Goal: Transaction & Acquisition: Purchase product/service

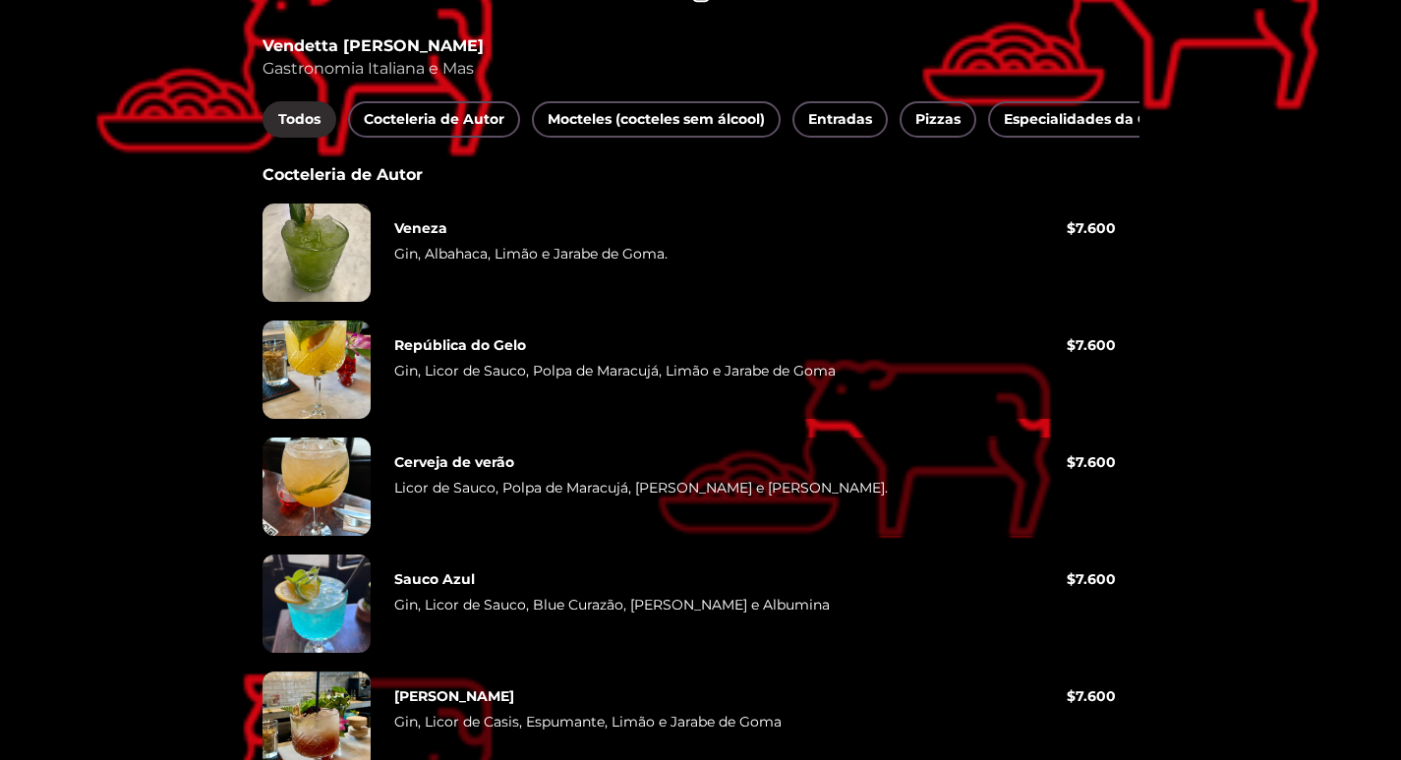
scroll to position [98, 0]
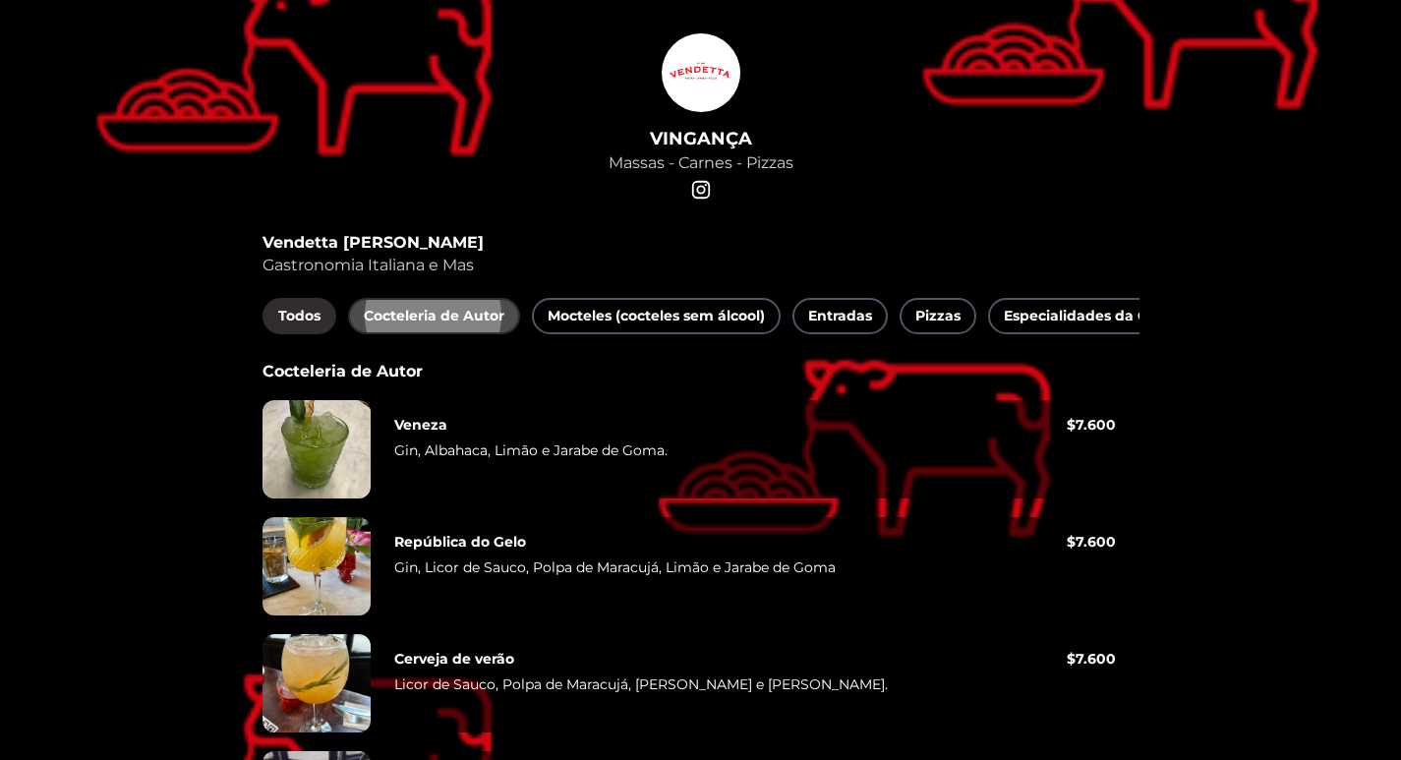
click at [405, 322] on font "Cocteleria de Autor" at bounding box center [434, 316] width 141 height 18
click at [700, 314] on font "Mocteles (cocteles sem álcool)" at bounding box center [656, 316] width 217 height 18
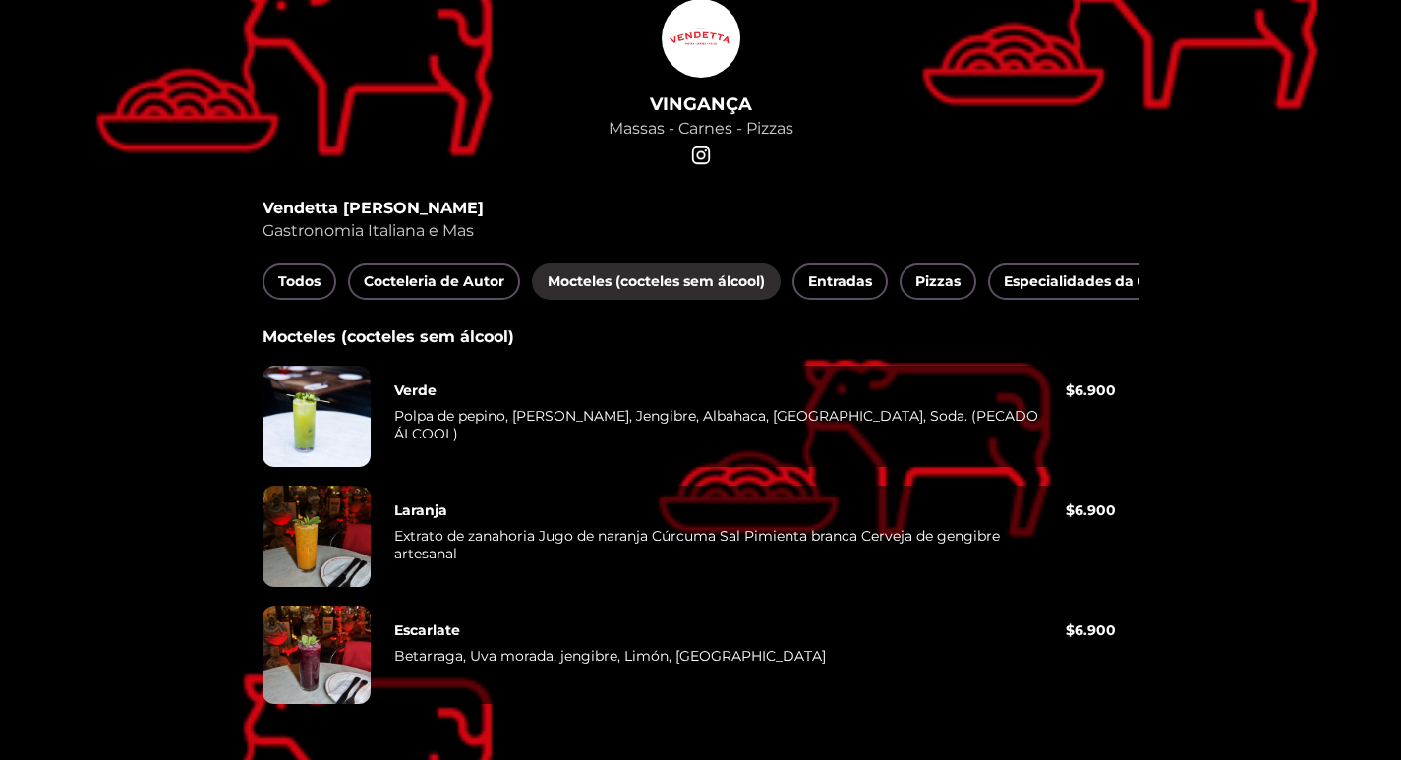
scroll to position [151, 0]
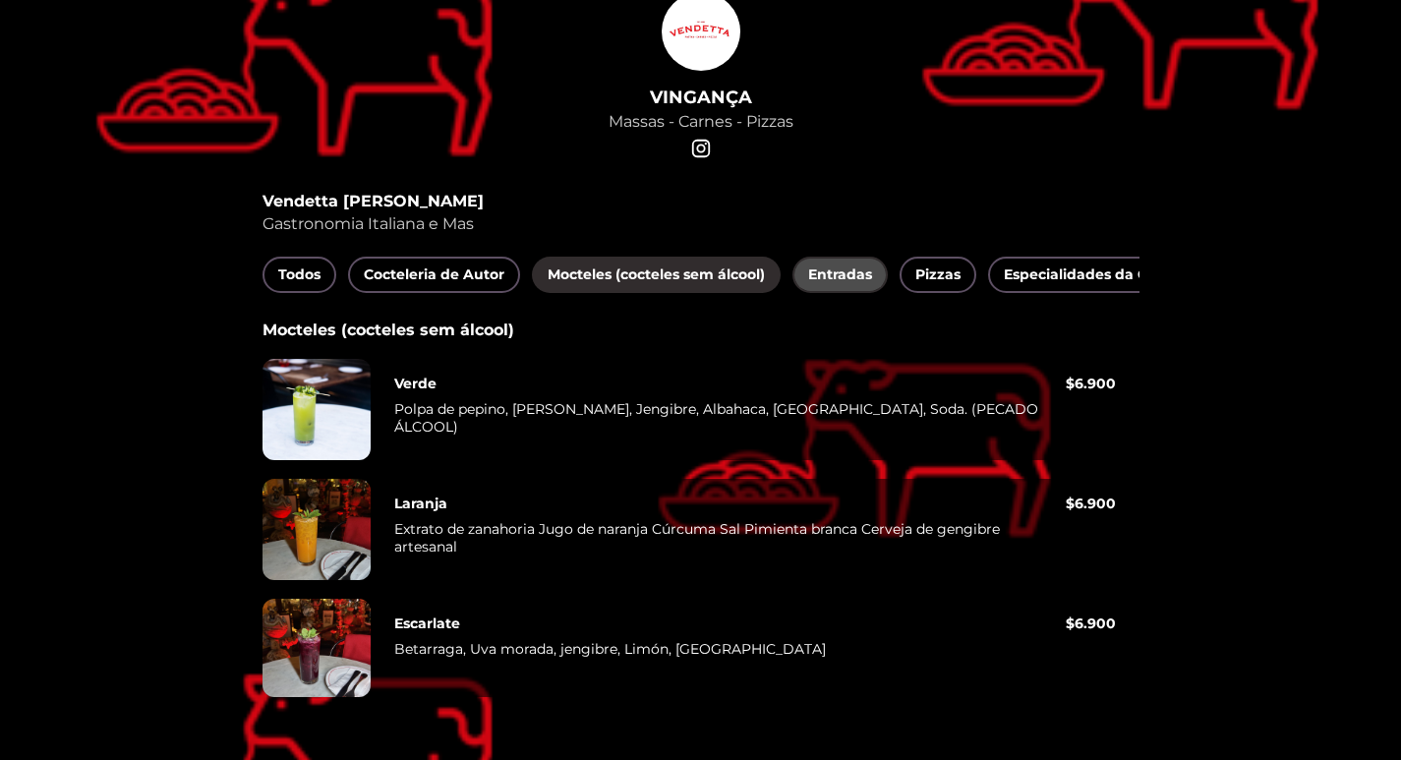
click at [858, 265] on font "Entradas" at bounding box center [840, 274] width 64 height 18
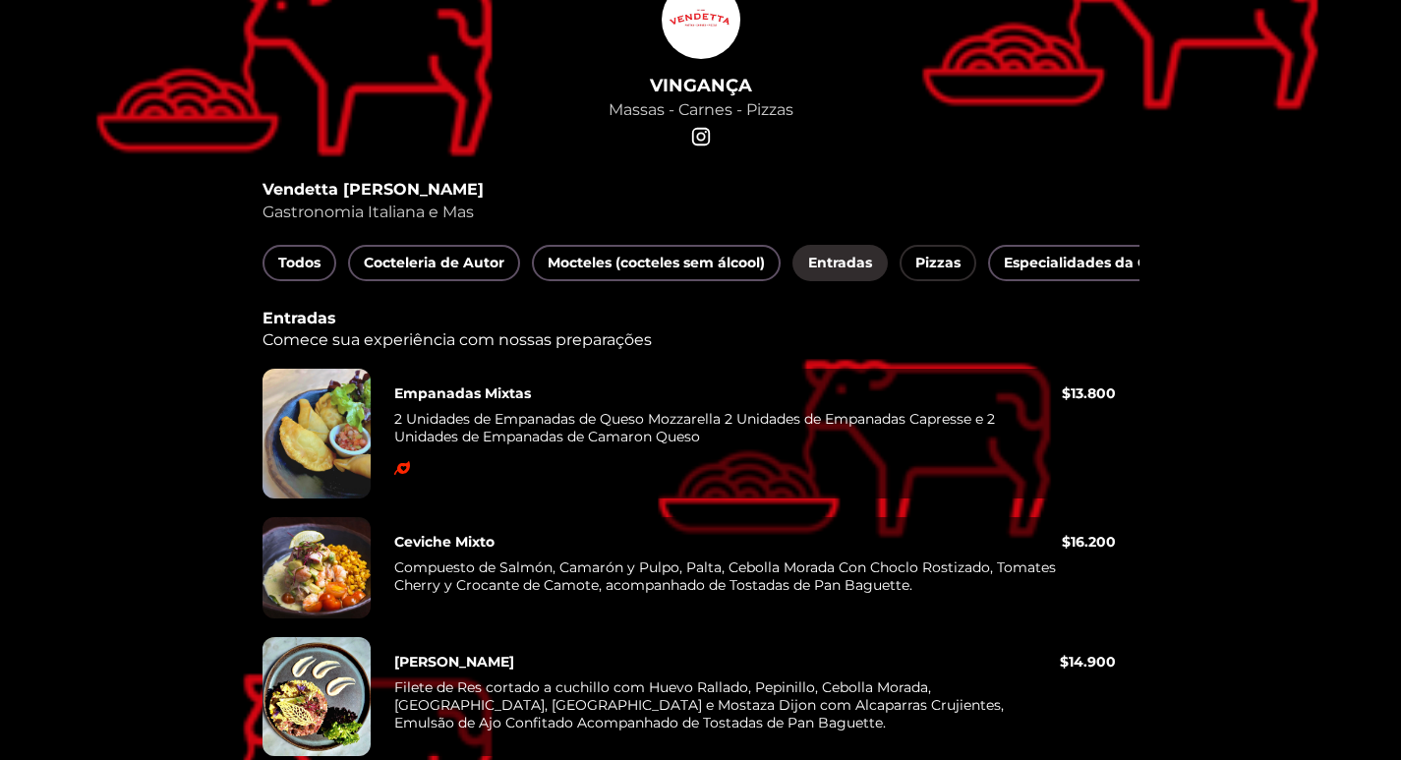
click at [908, 257] on button "Pizzas" at bounding box center [938, 263] width 77 height 36
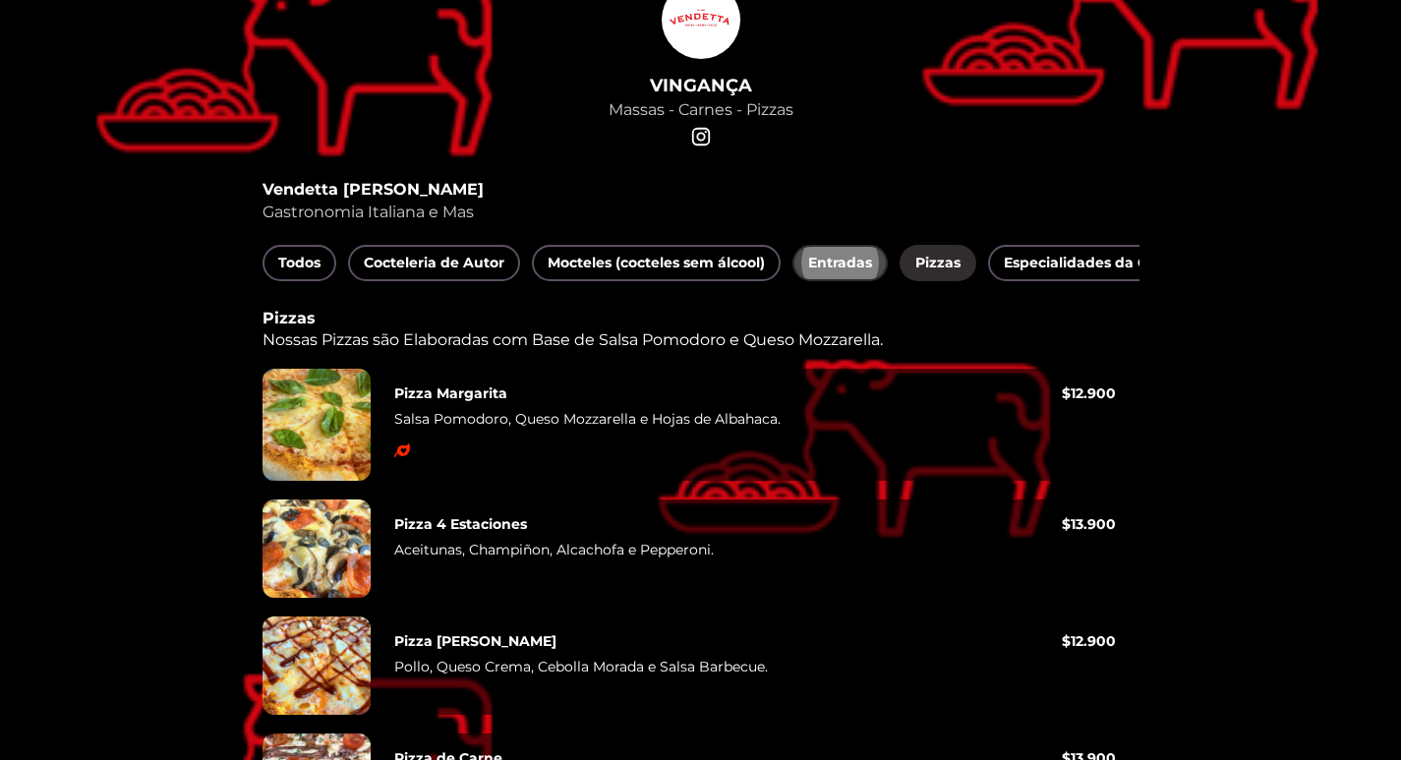
click at [837, 261] on font "Entradas" at bounding box center [840, 263] width 64 height 18
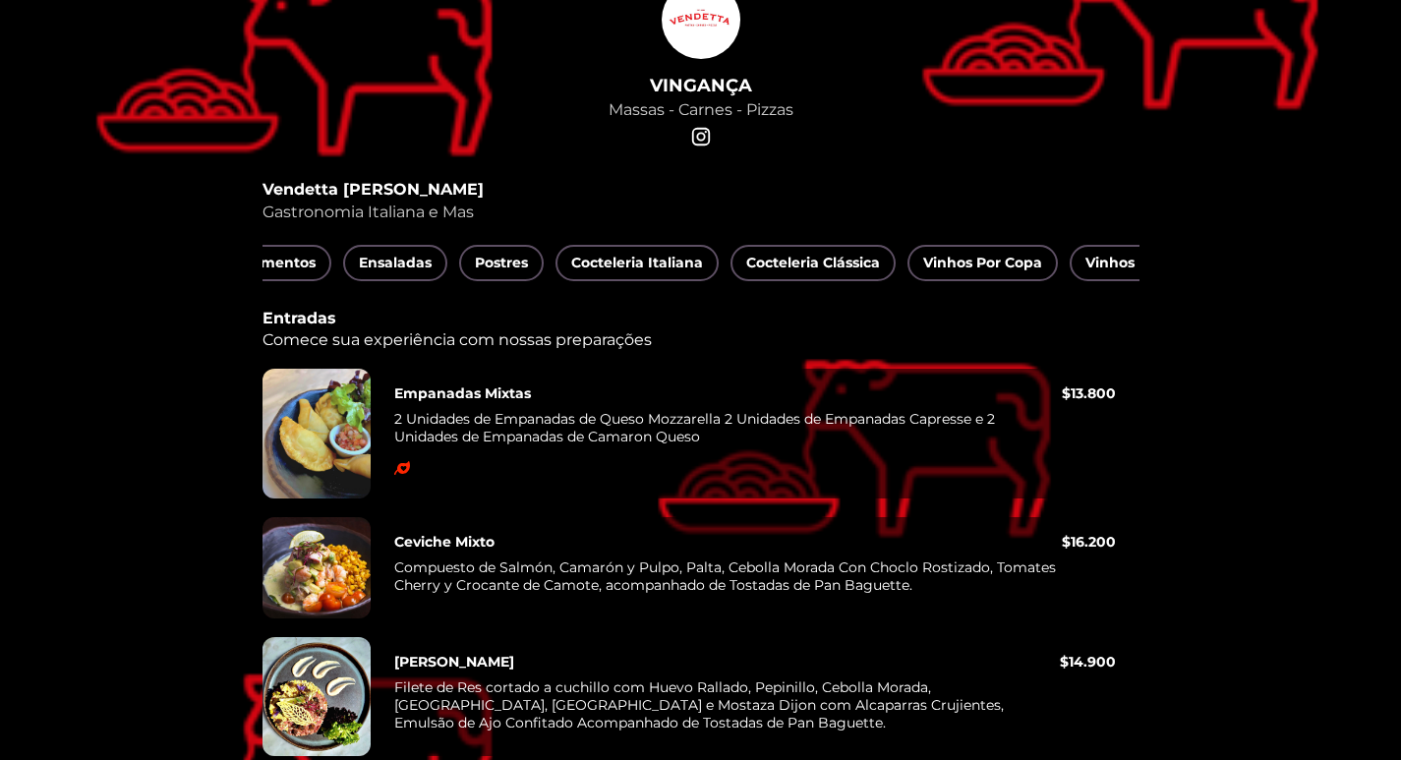
scroll to position [0, 1174]
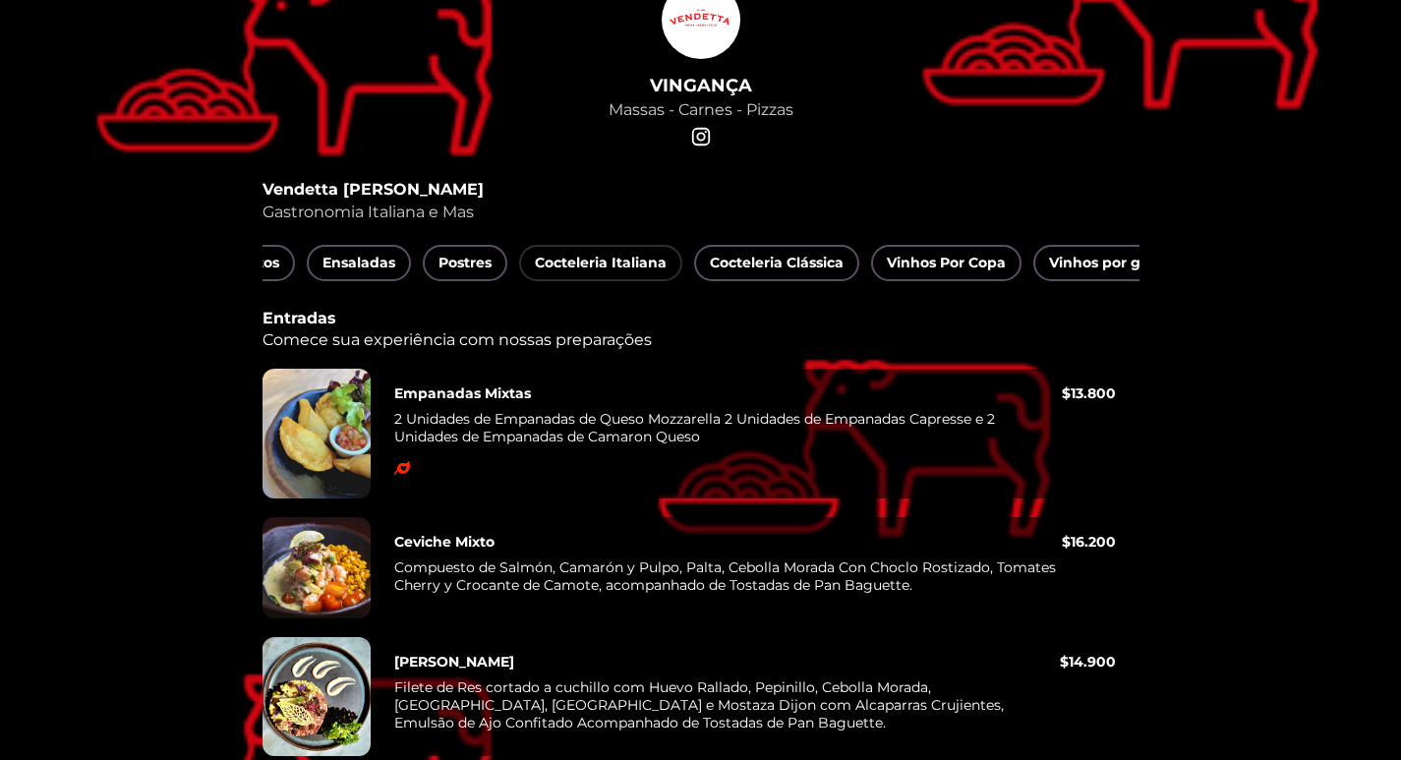
click at [562, 261] on font "Cocteleria Italiana" at bounding box center [601, 263] width 132 height 18
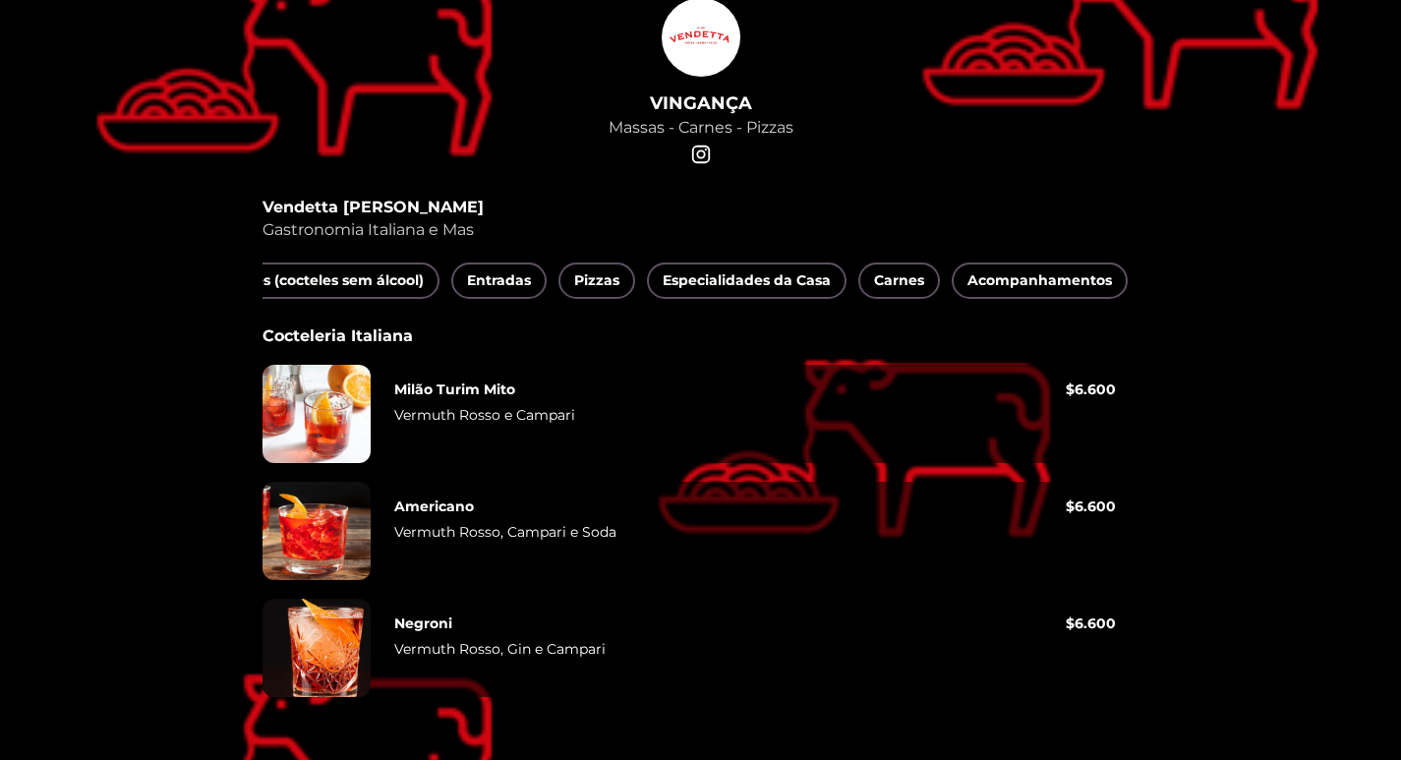
scroll to position [0, 348]
click at [573, 271] on font "Pizzas" at bounding box center [589, 280] width 45 height 18
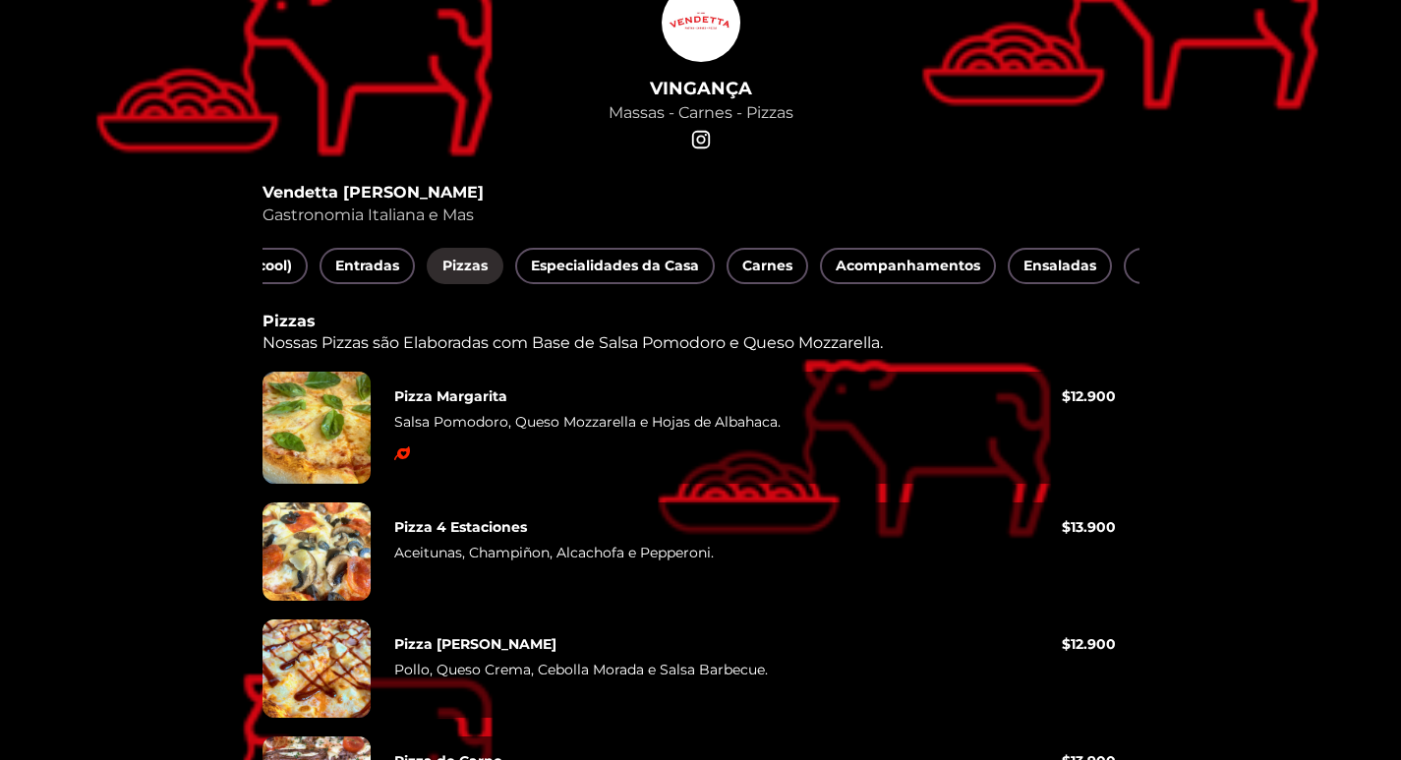
scroll to position [0, 477]
click at [610, 257] on font "Especialidades da Casa" at bounding box center [611, 266] width 168 height 18
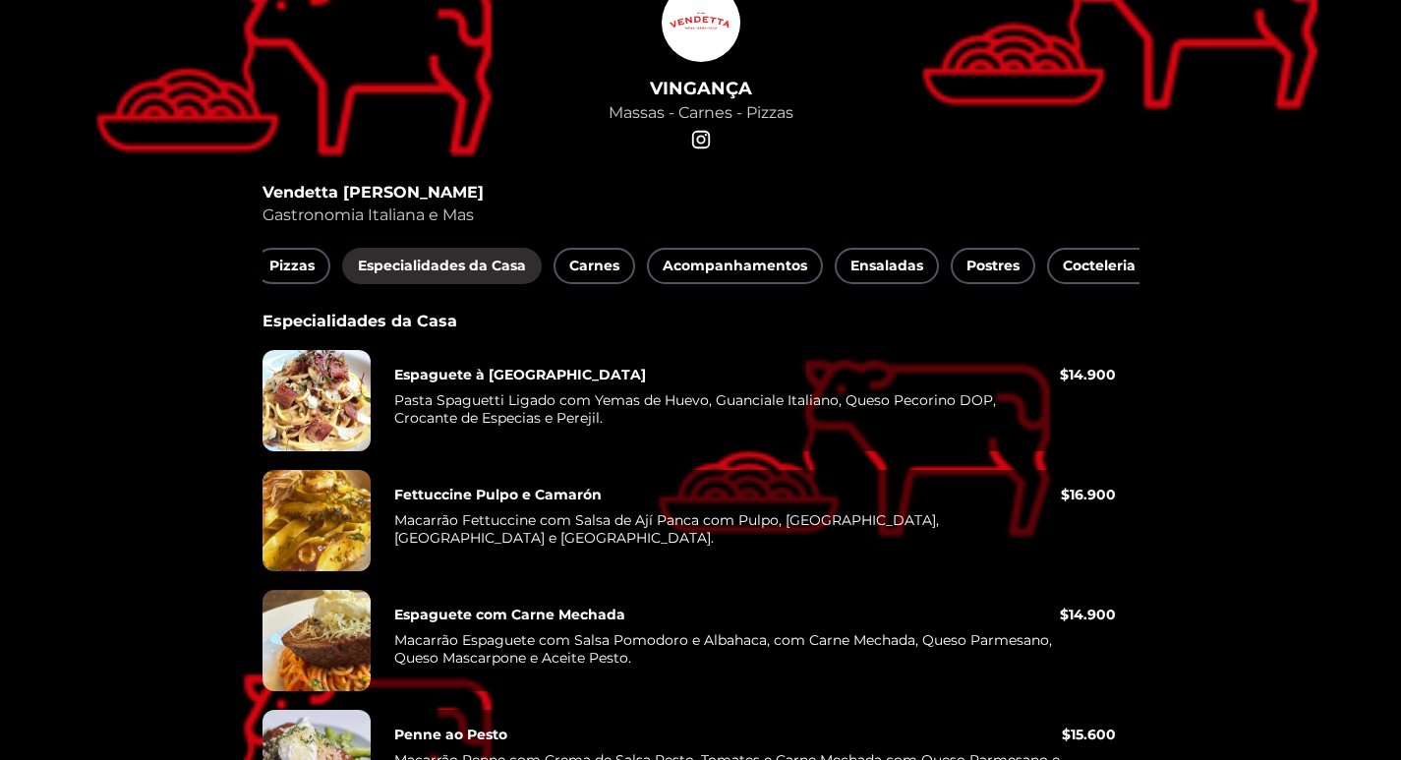
scroll to position [0, 682]
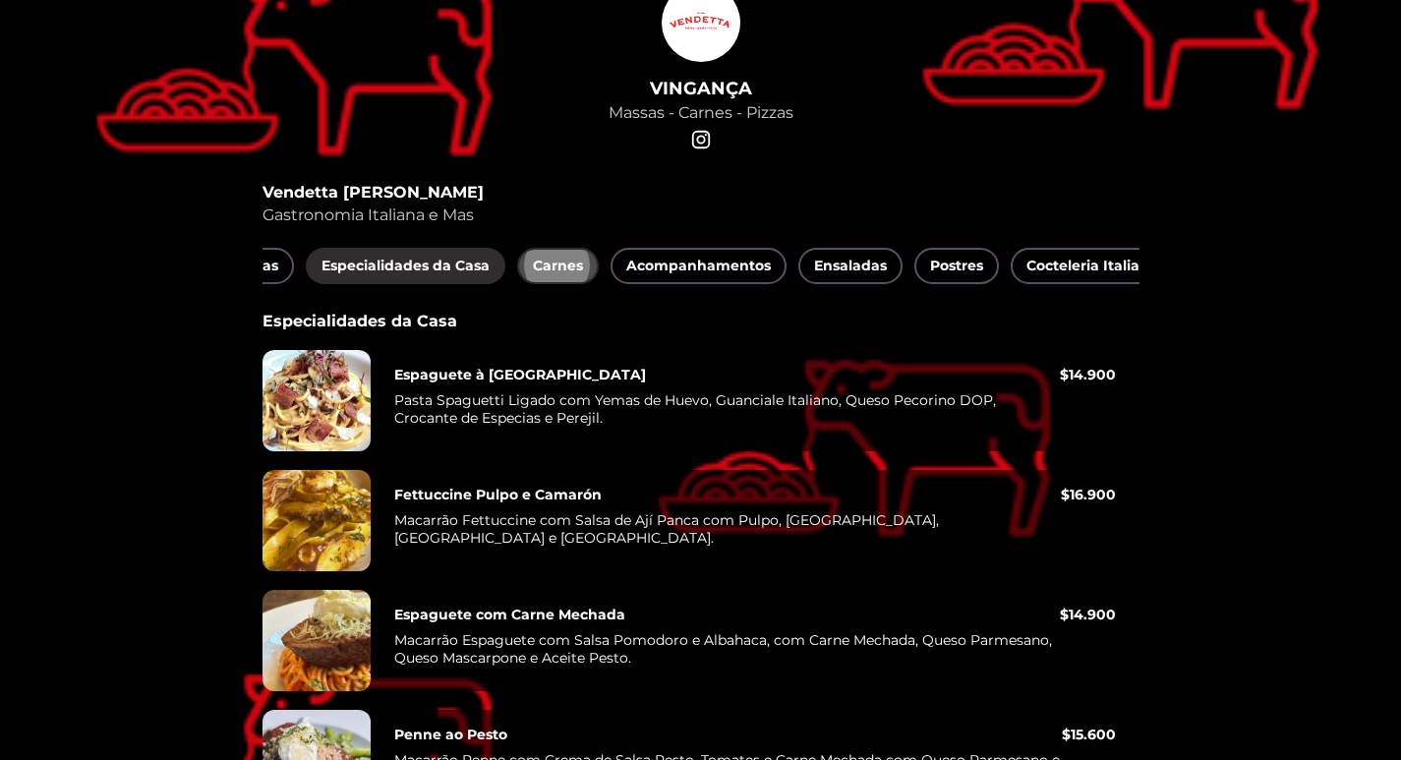
click at [519, 271] on button "Carnes" at bounding box center [558, 266] width 82 height 36
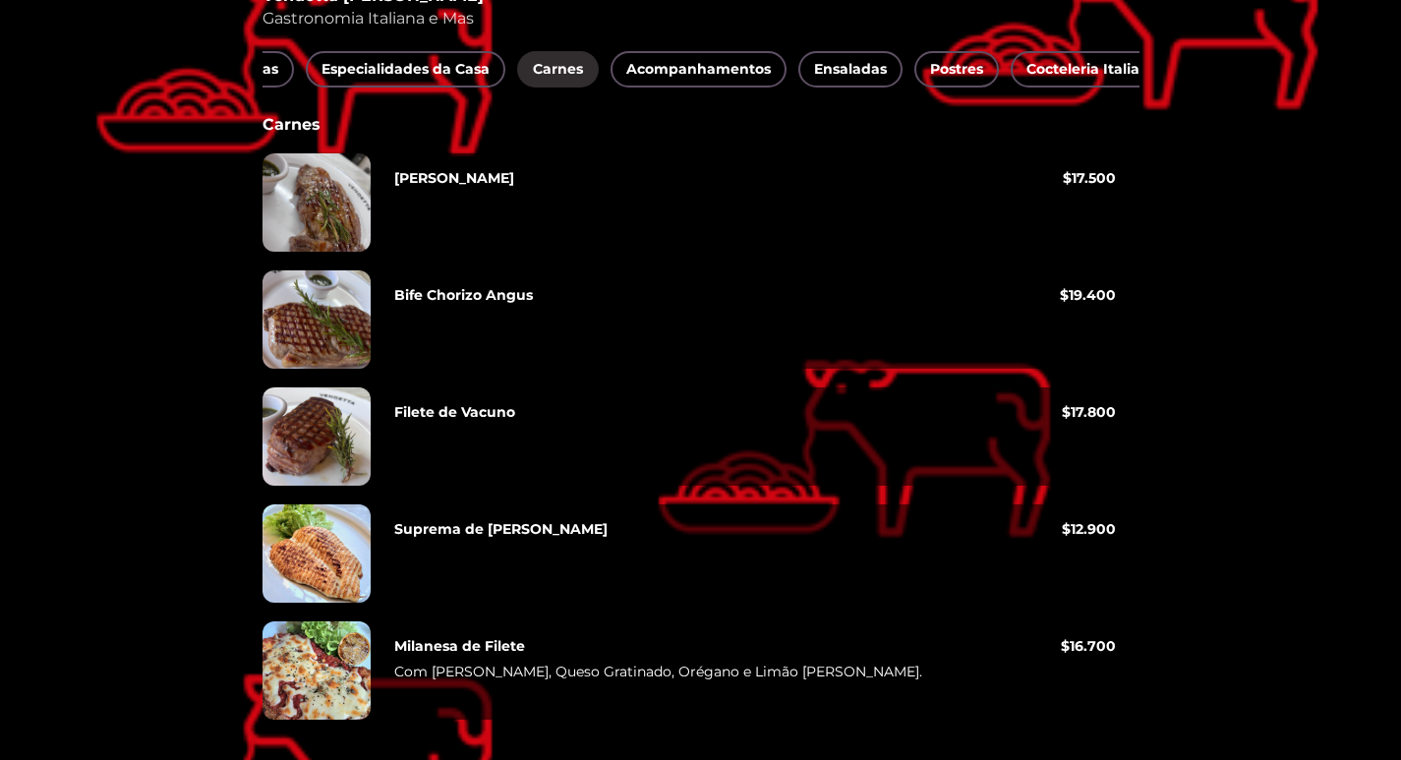
scroll to position [382, 0]
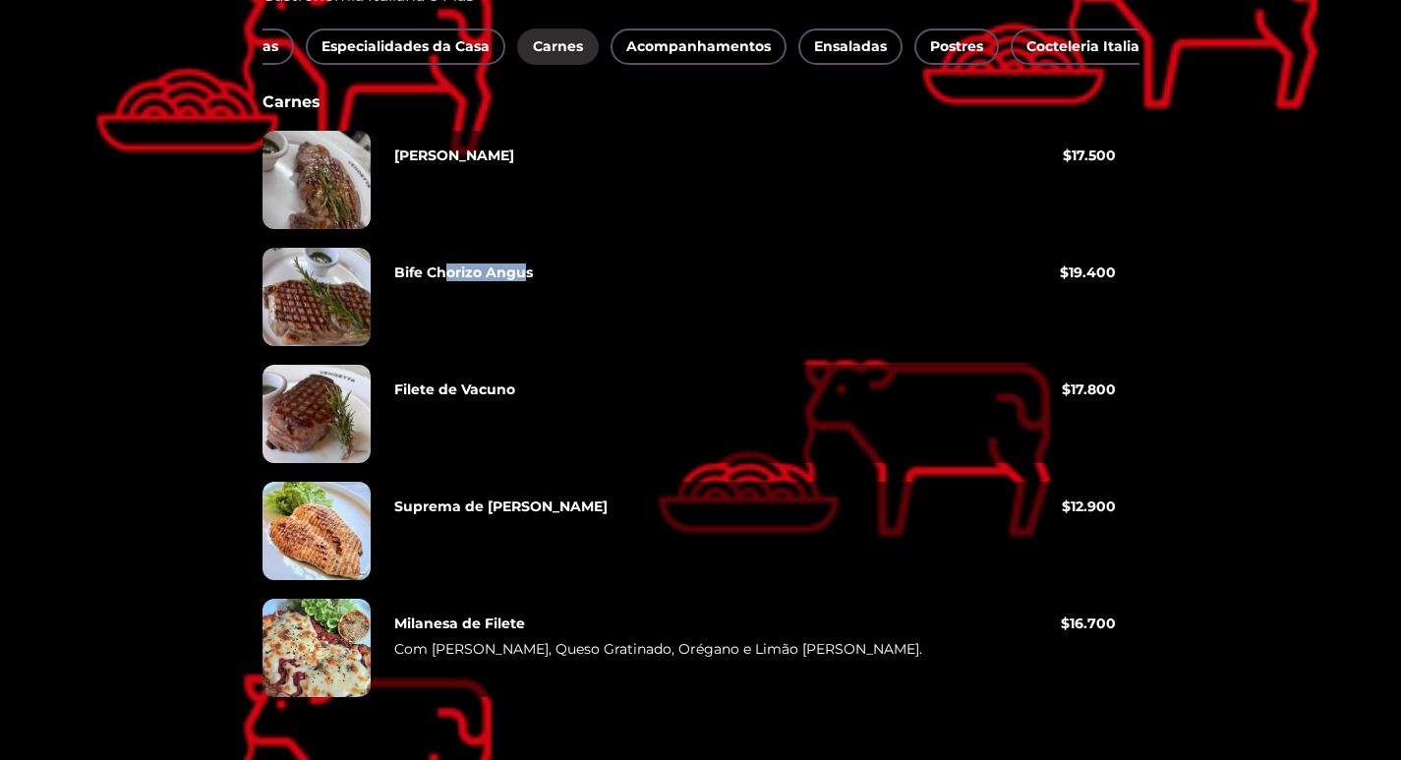
drag, startPoint x: 444, startPoint y: 276, endPoint x: 520, endPoint y: 276, distance: 75.7
click at [520, 276] on font "Bife Chorizo ​​Angus" at bounding box center [463, 272] width 139 height 18
click at [355, 288] on div at bounding box center [317, 297] width 108 height 98
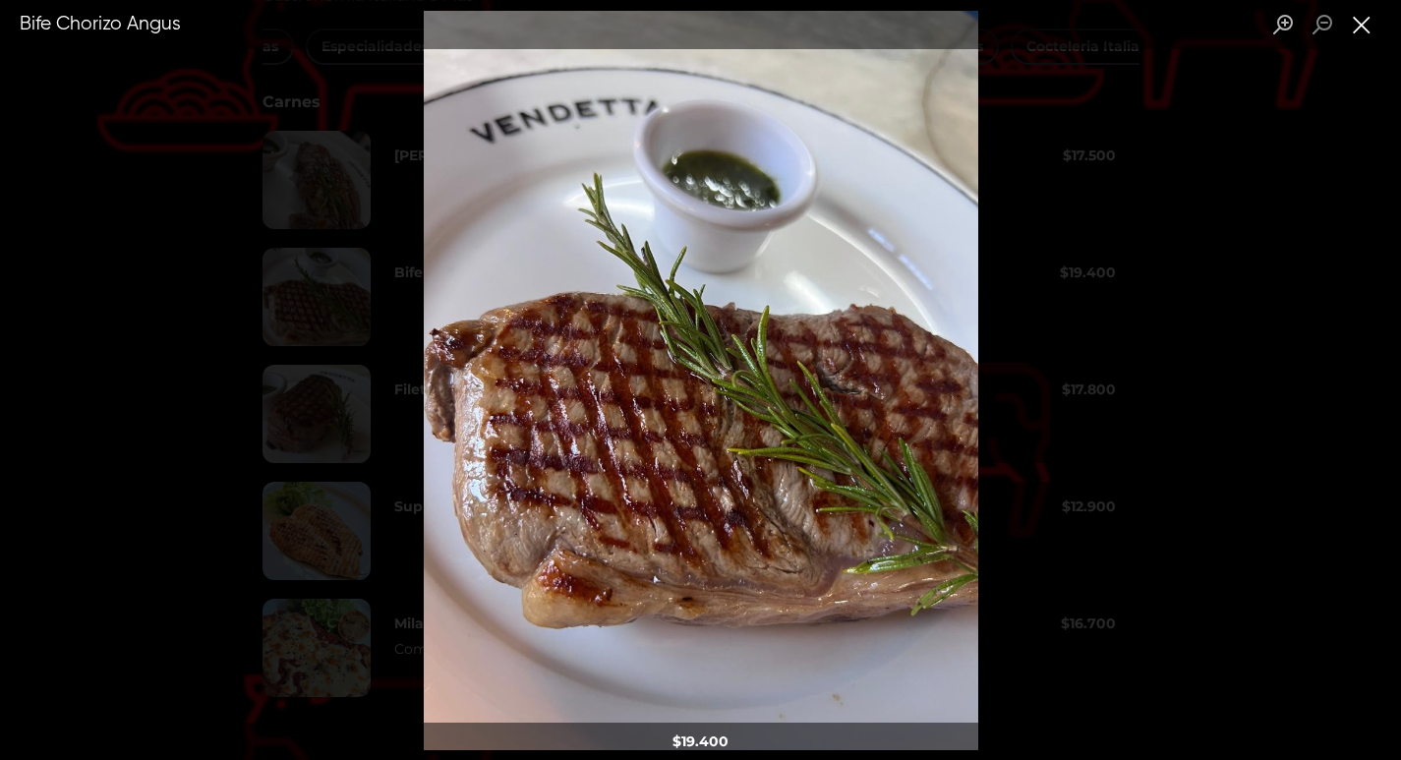
click at [1368, 23] on button "Fechar caixa de luz" at bounding box center [1361, 25] width 39 height 34
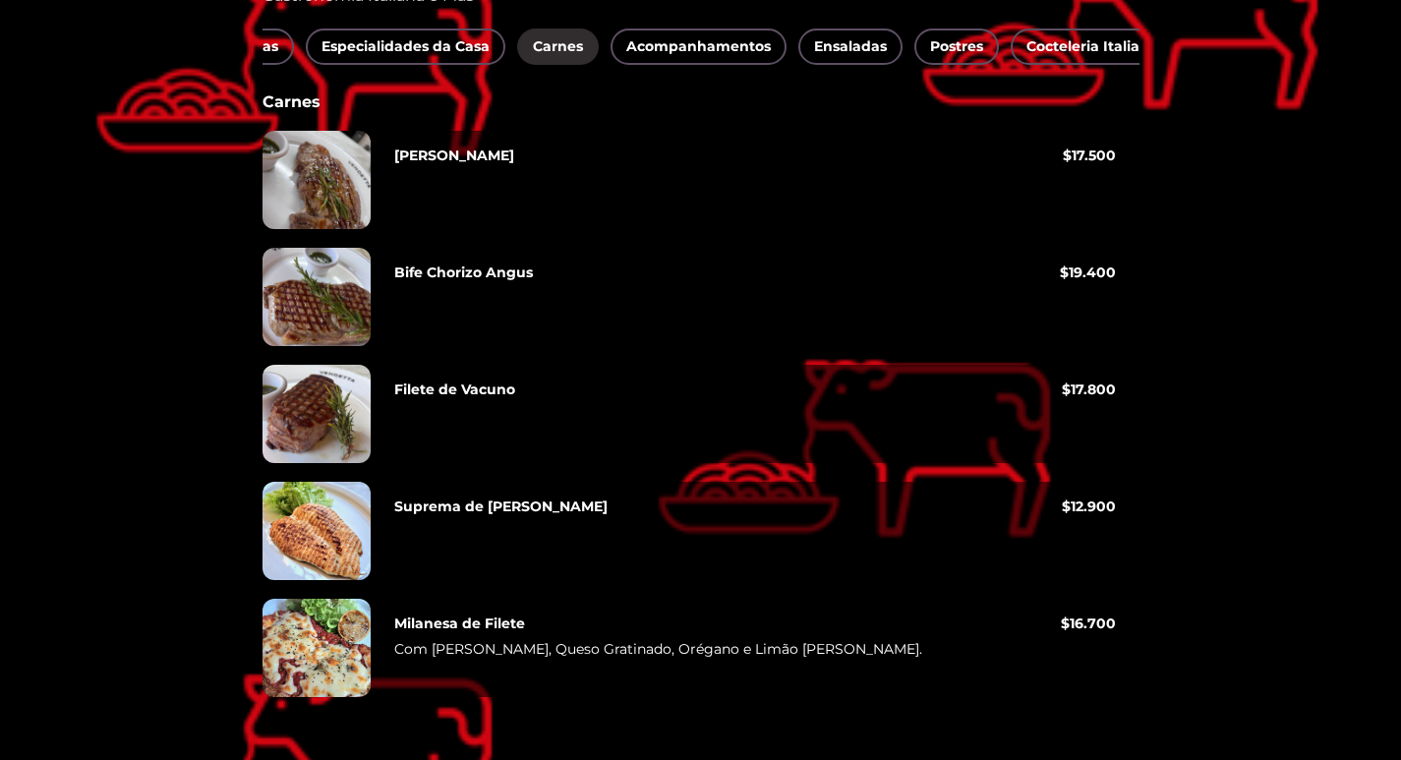
click at [420, 202] on div "[PERSON_NAME]" at bounding box center [728, 179] width 669 height 66
click at [341, 146] on div at bounding box center [317, 180] width 108 height 98
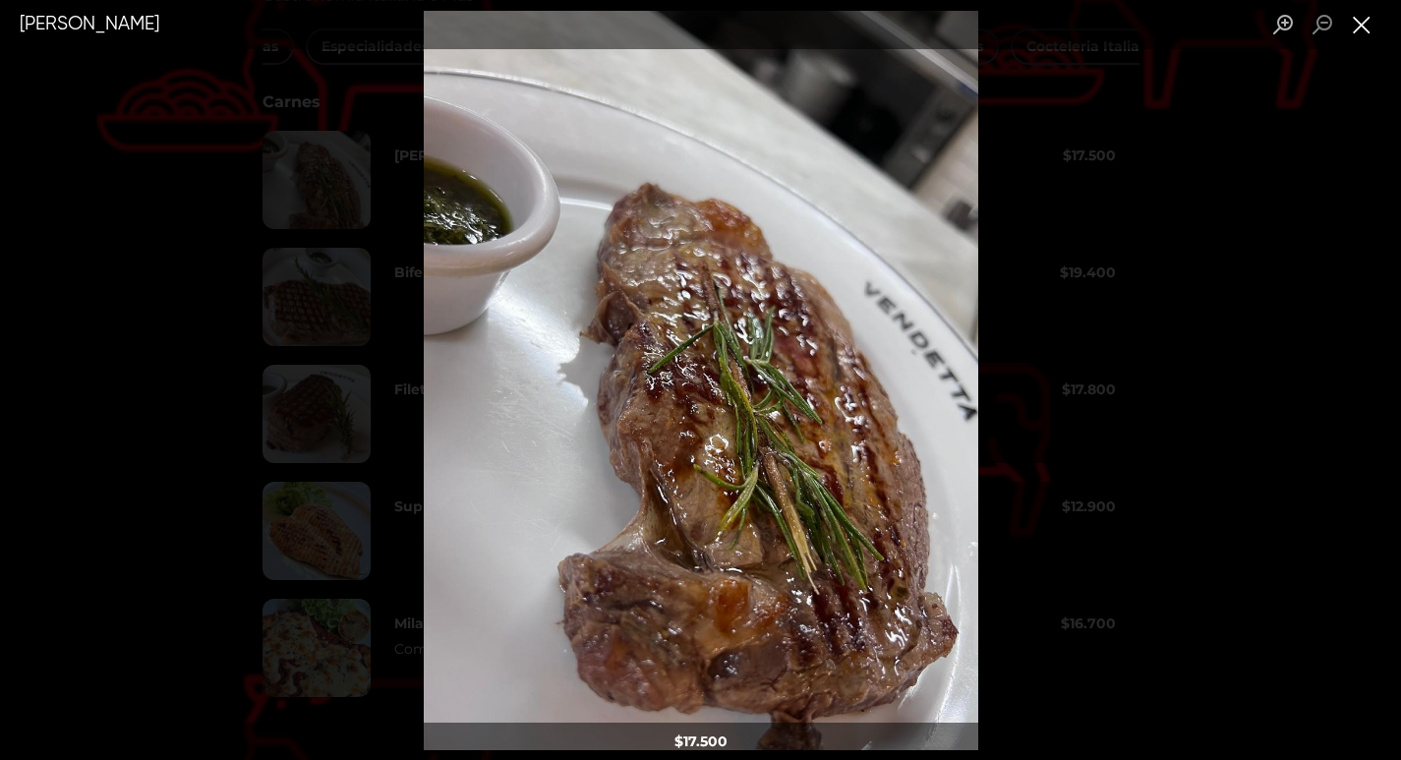
click at [1367, 35] on button "Fechar caixa de luz" at bounding box center [1361, 25] width 39 height 34
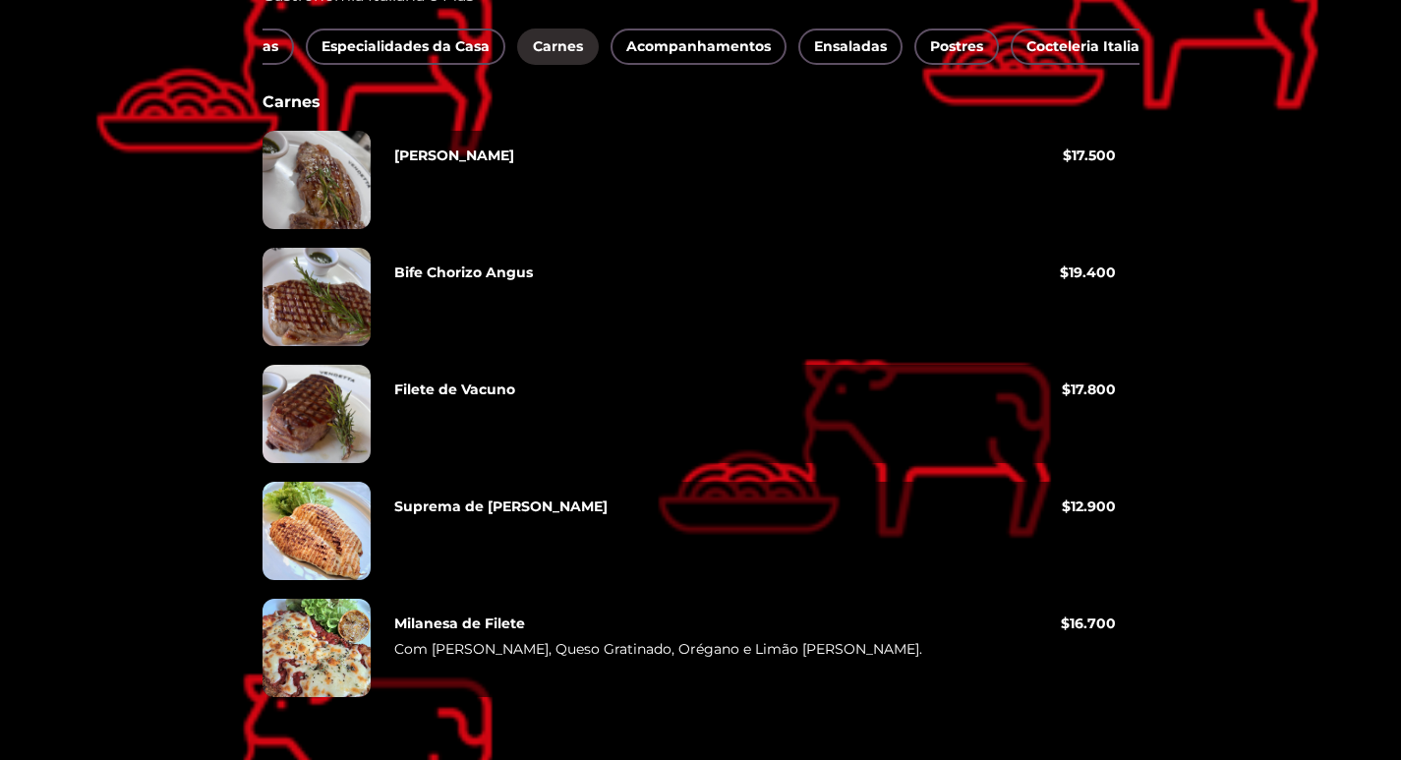
drag, startPoint x: 614, startPoint y: 49, endPoint x: 667, endPoint y: 55, distance: 52.4
click at [667, 55] on div "Todos Cocteleria de Autor Mocteles (cocteles sem álcool) Entradas Pizzas Especi…" at bounding box center [701, 47] width 877 height 36
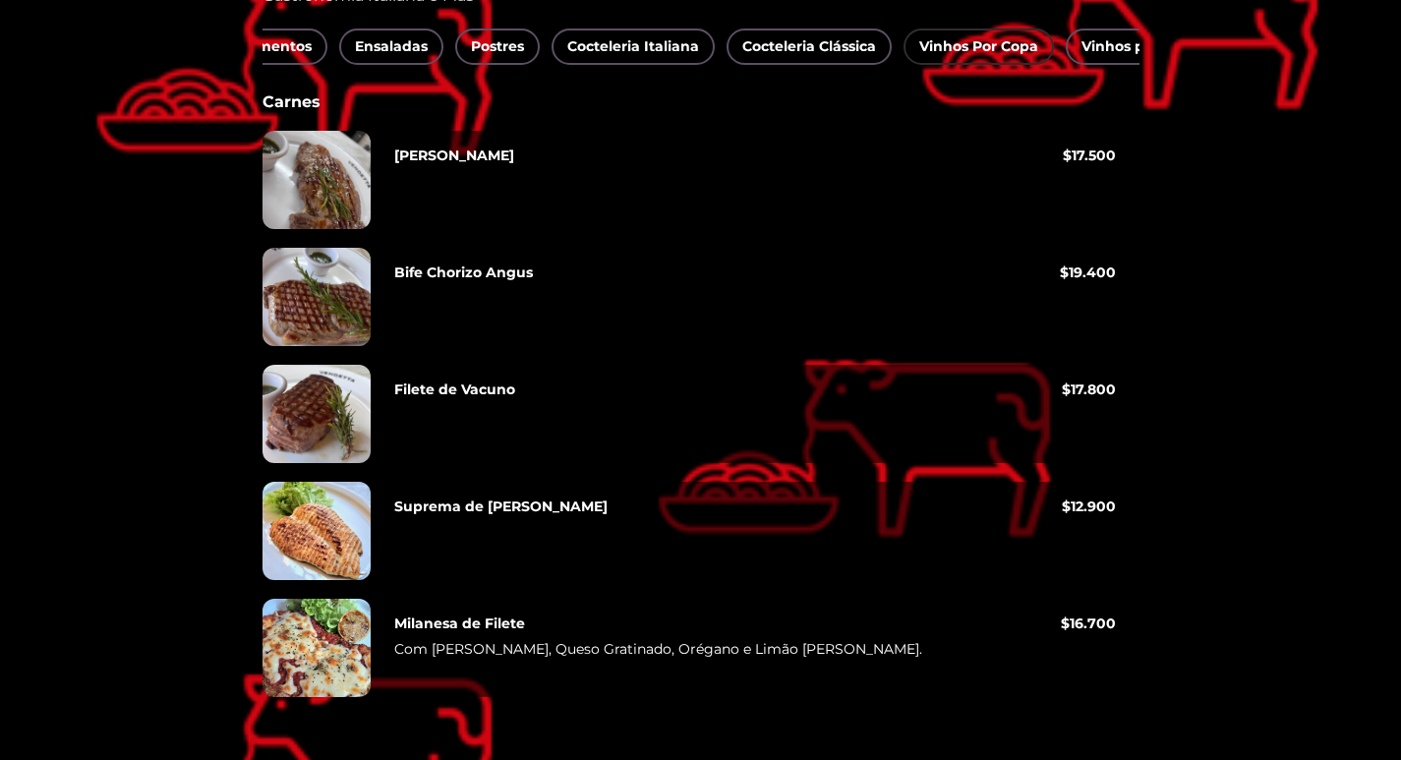
click at [931, 37] on font "Vinhos Por Copa" at bounding box center [978, 46] width 119 height 18
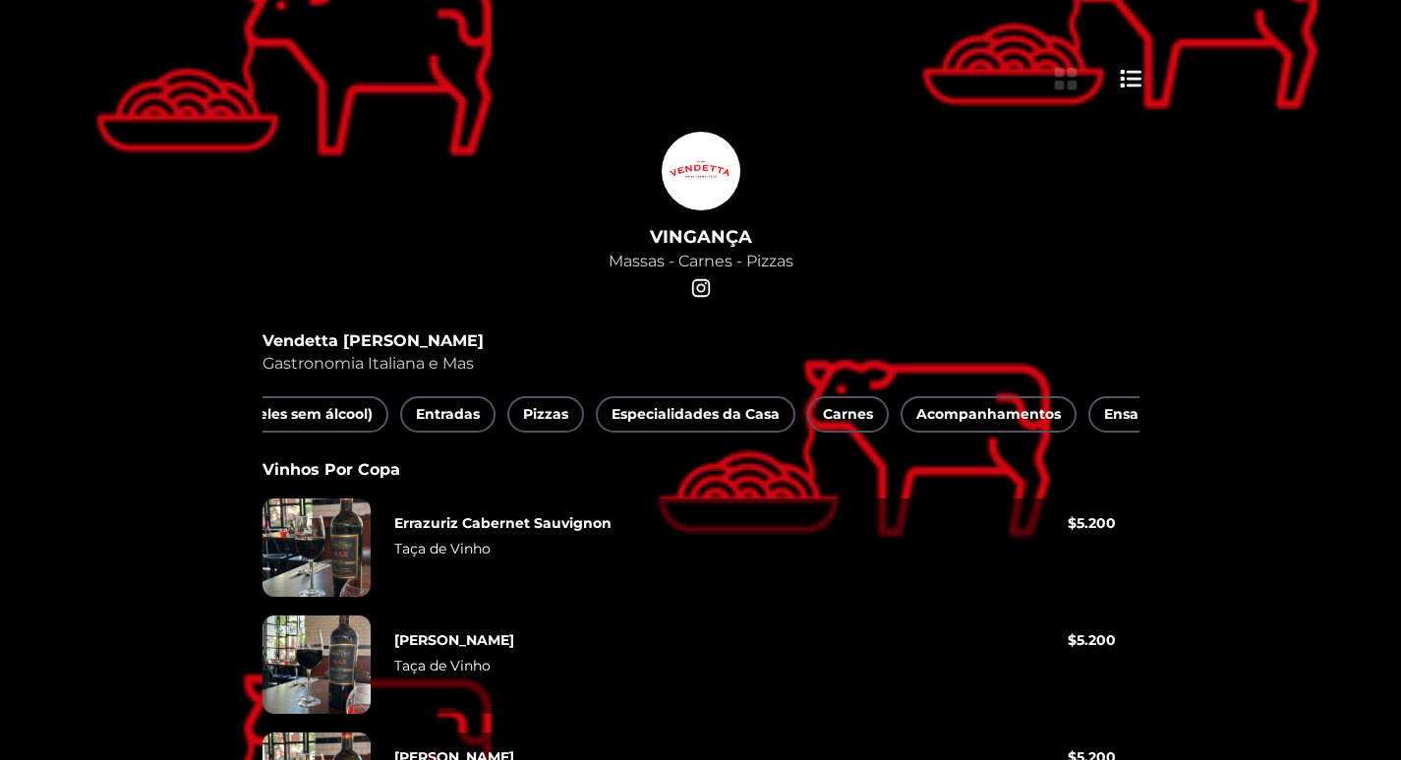
scroll to position [0, 0]
click at [295, 405] on font "Todos" at bounding box center [299, 414] width 42 height 18
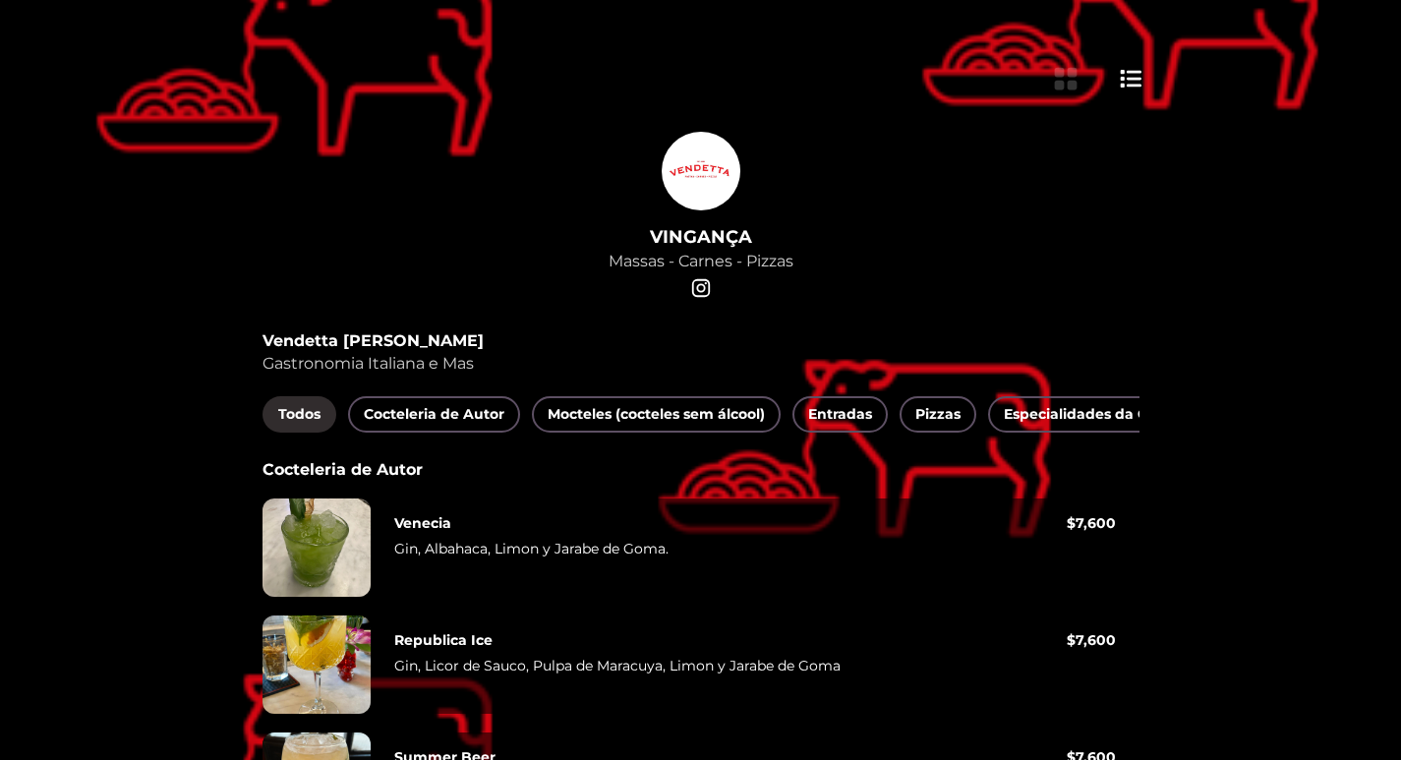
drag, startPoint x: 423, startPoint y: 335, endPoint x: 486, endPoint y: 334, distance: 62.9
copy font "Vendetta [PERSON_NAME]"
click at [457, 424] on font "Cocteleria de Autor" at bounding box center [434, 414] width 141 height 25
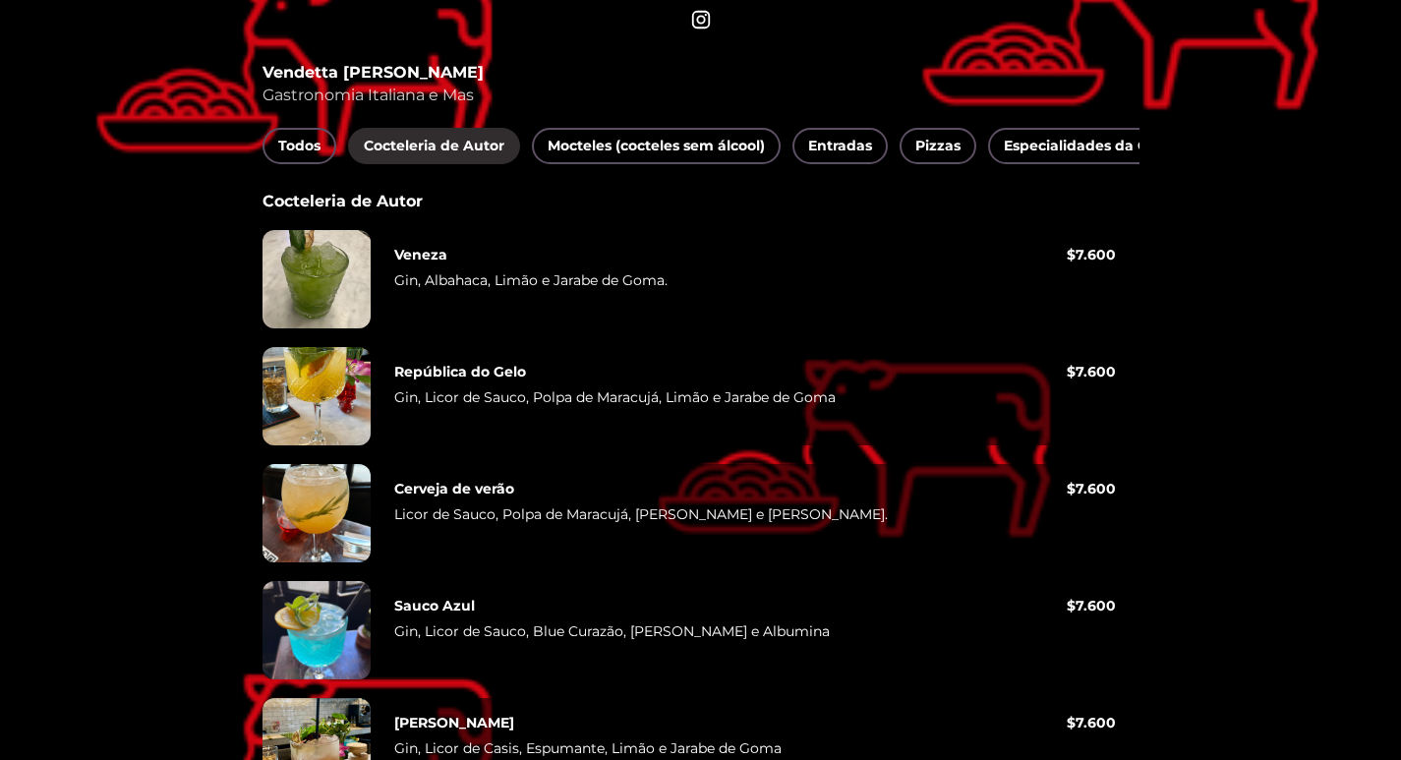
scroll to position [295, 0]
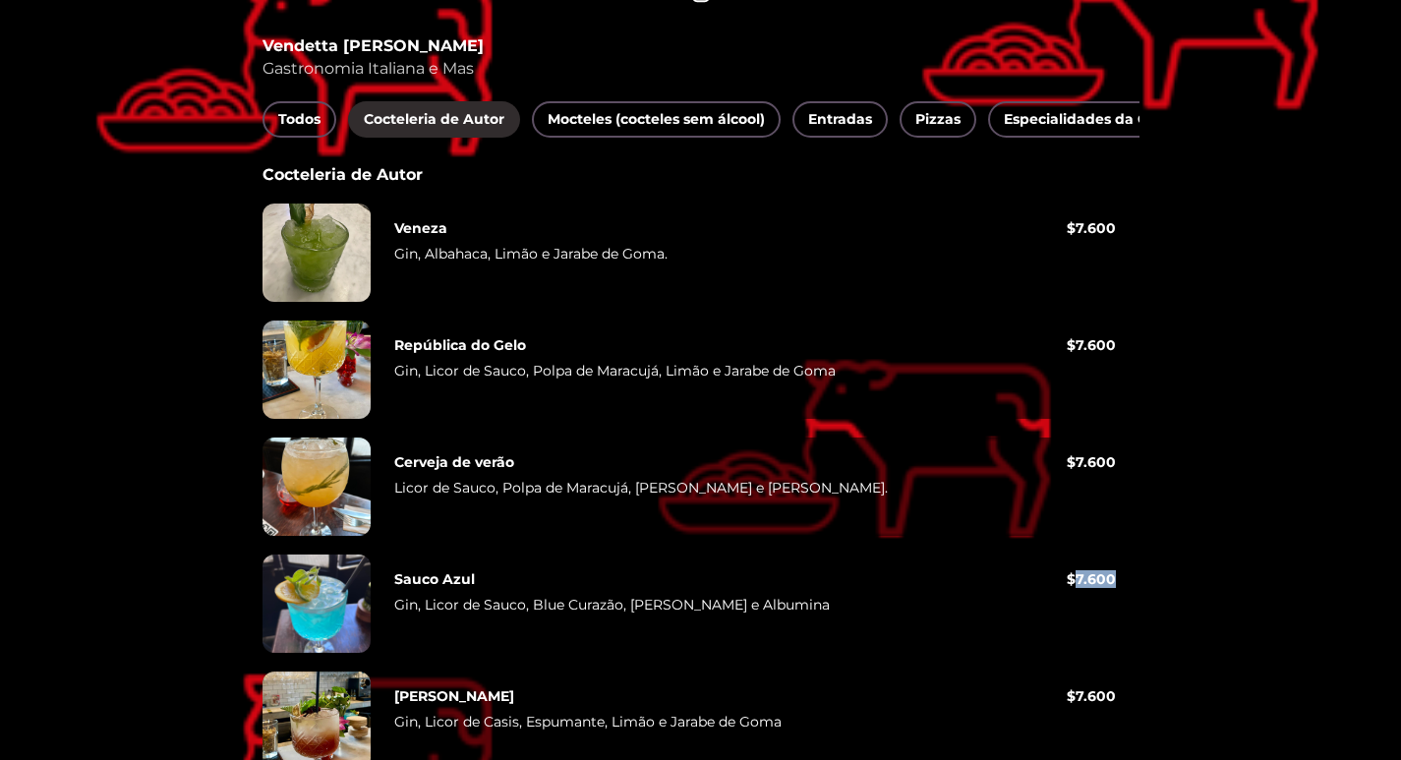
drag, startPoint x: 1074, startPoint y: 589, endPoint x: 1127, endPoint y: 592, distance: 53.2
click at [1127, 592] on div "Sauco Azul Gin, Licor de Sauco, Blue Curazão, Limão e Albumina $ 7.600" at bounding box center [755, 604] width 769 height 98
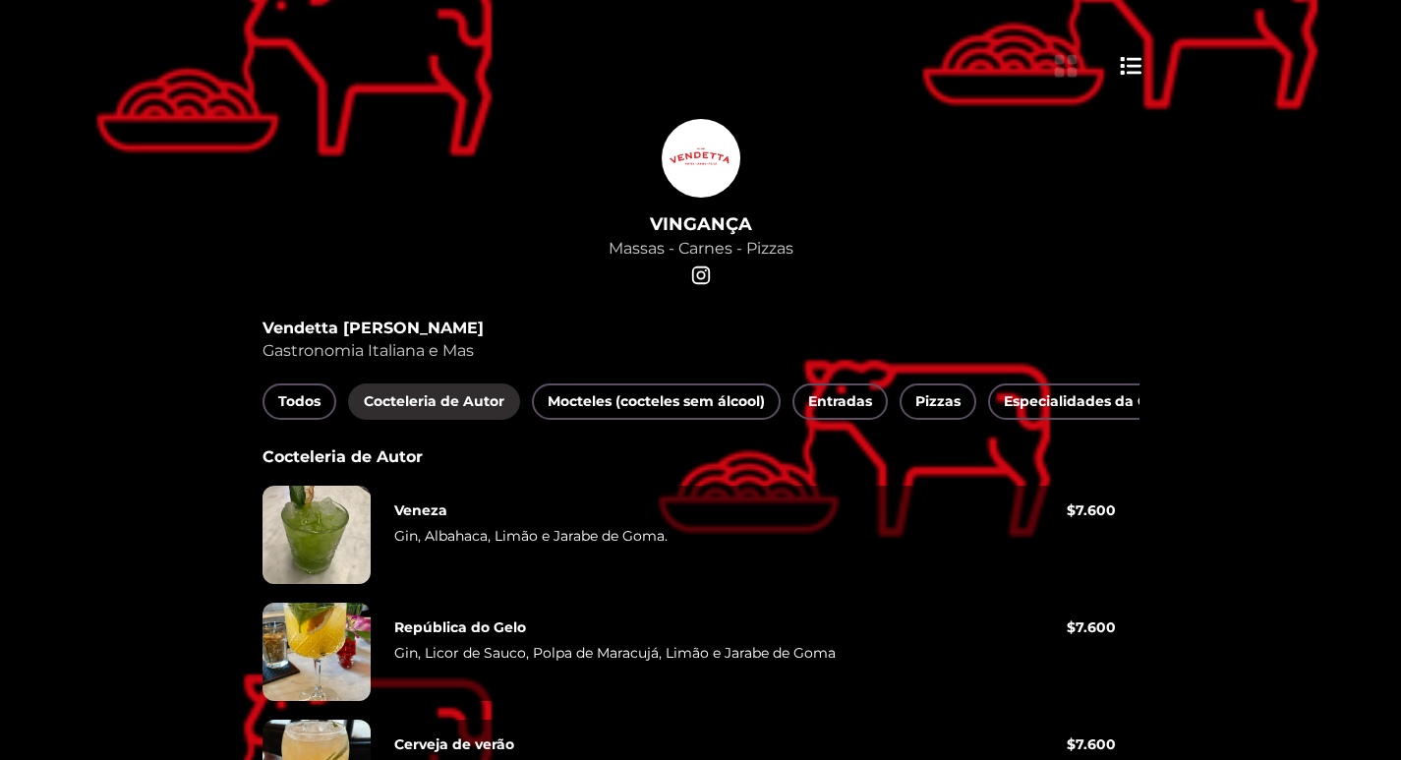
scroll to position [0, 0]
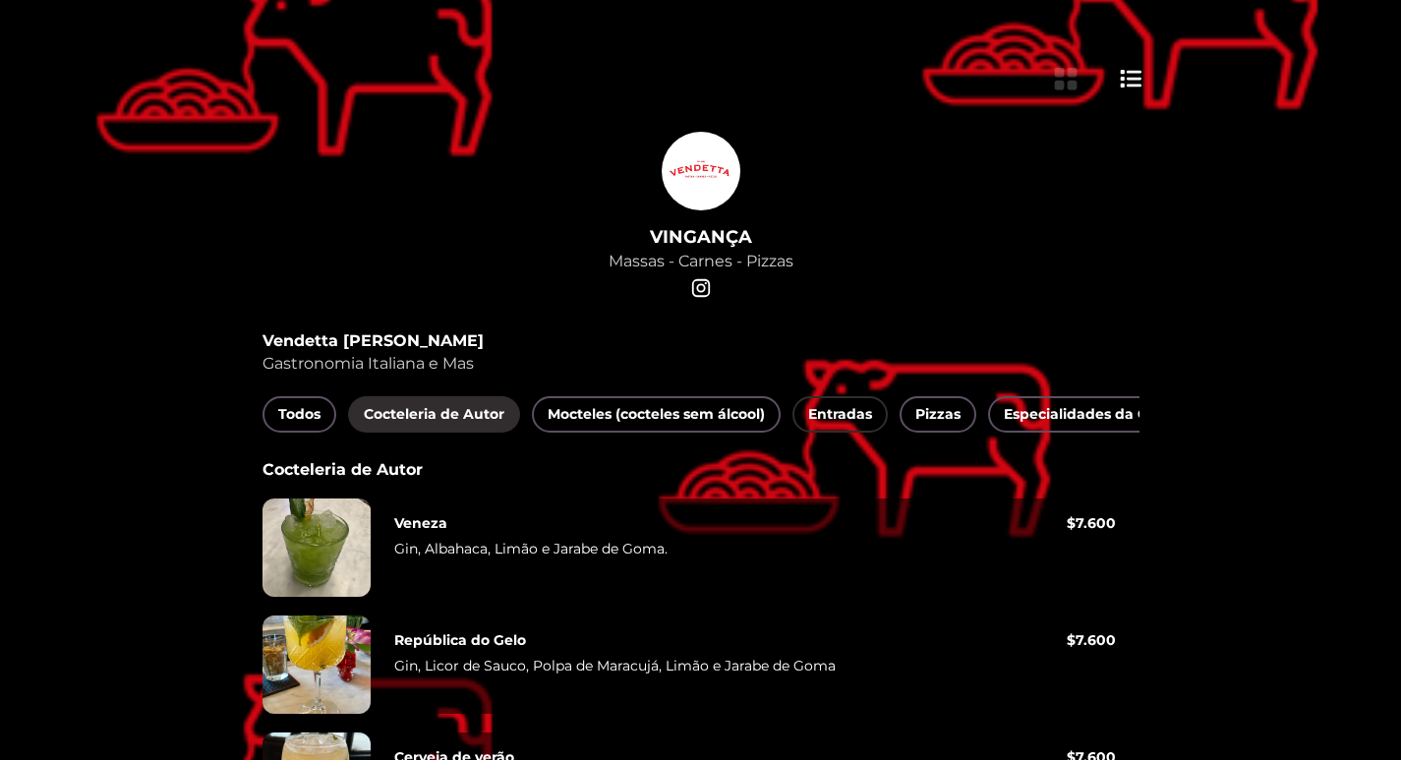
click at [811, 430] on button "Entradas" at bounding box center [839, 414] width 95 height 36
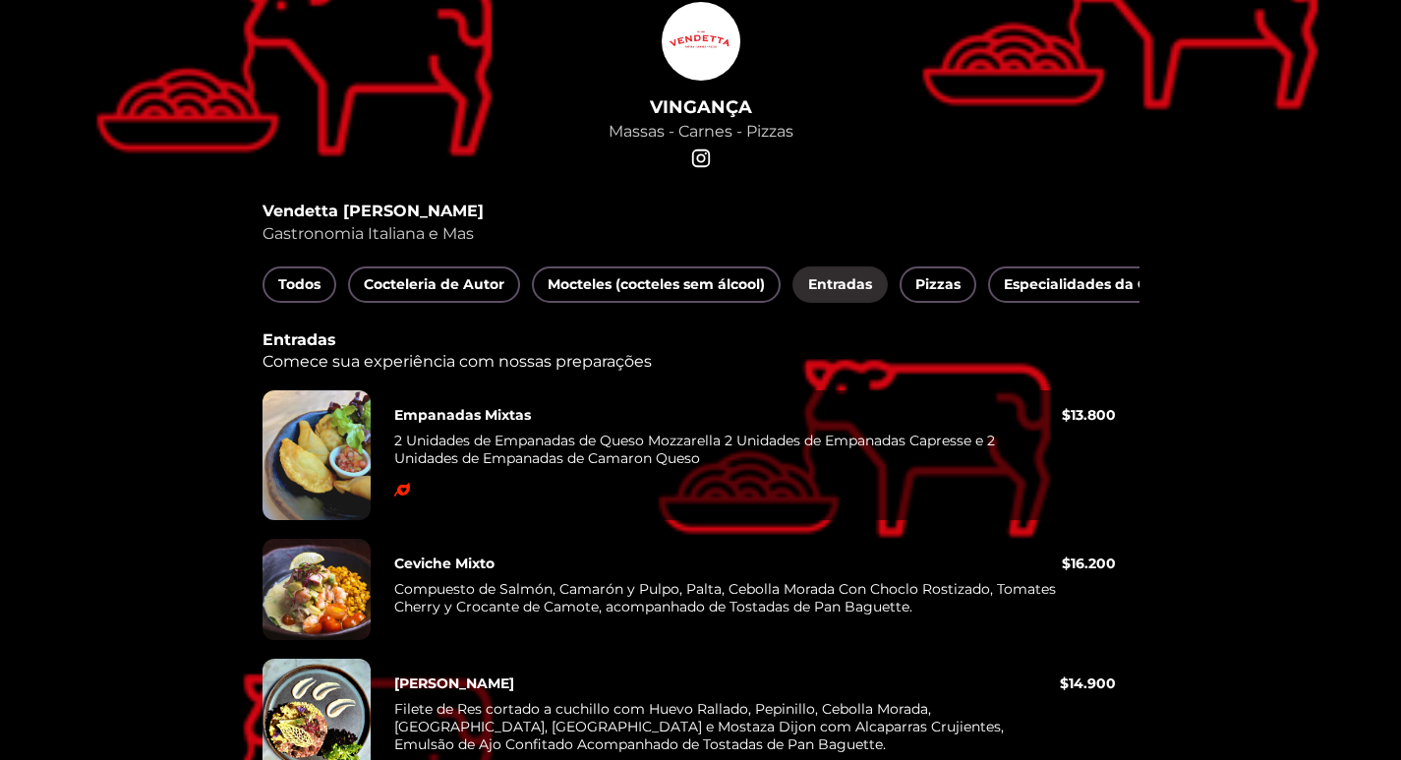
scroll to position [66, 0]
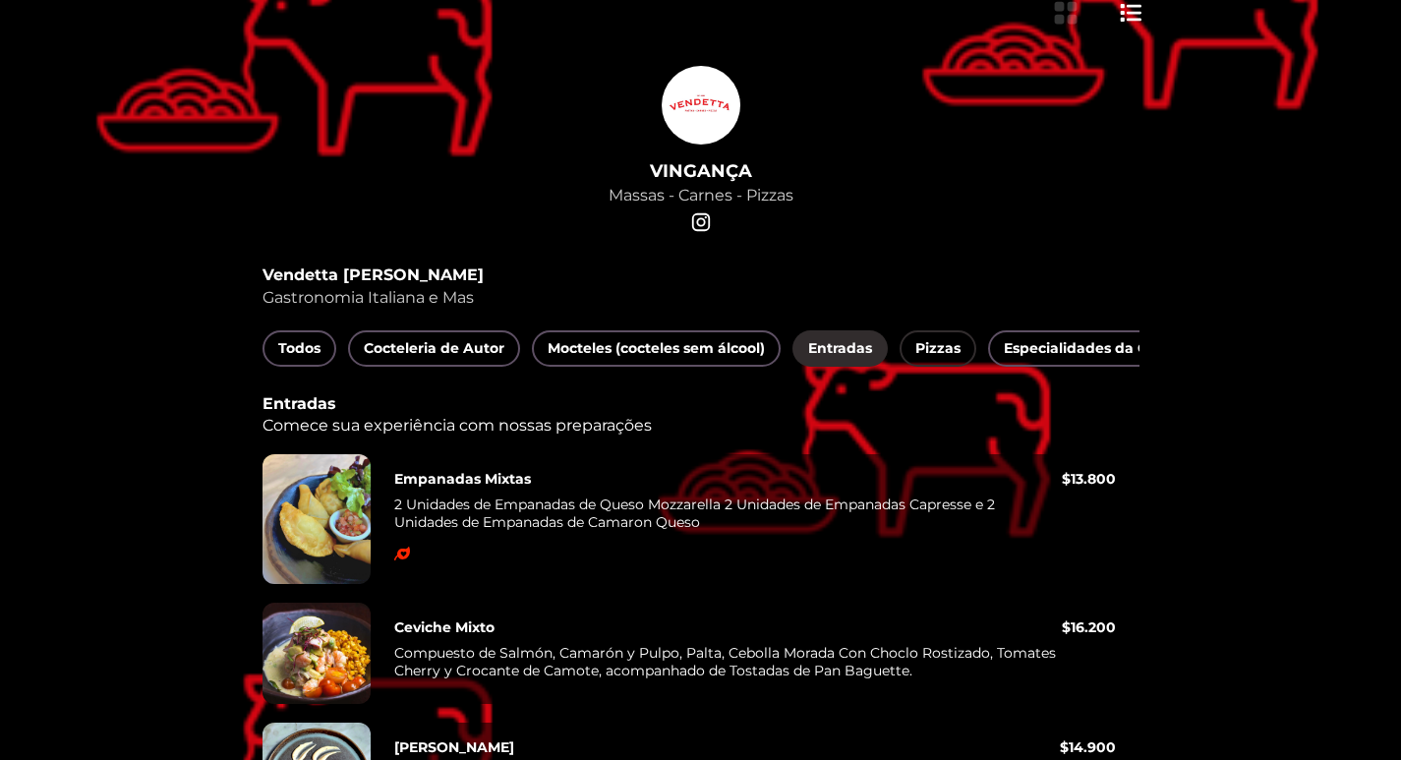
click at [930, 353] on font "Pizzas" at bounding box center [937, 348] width 45 height 18
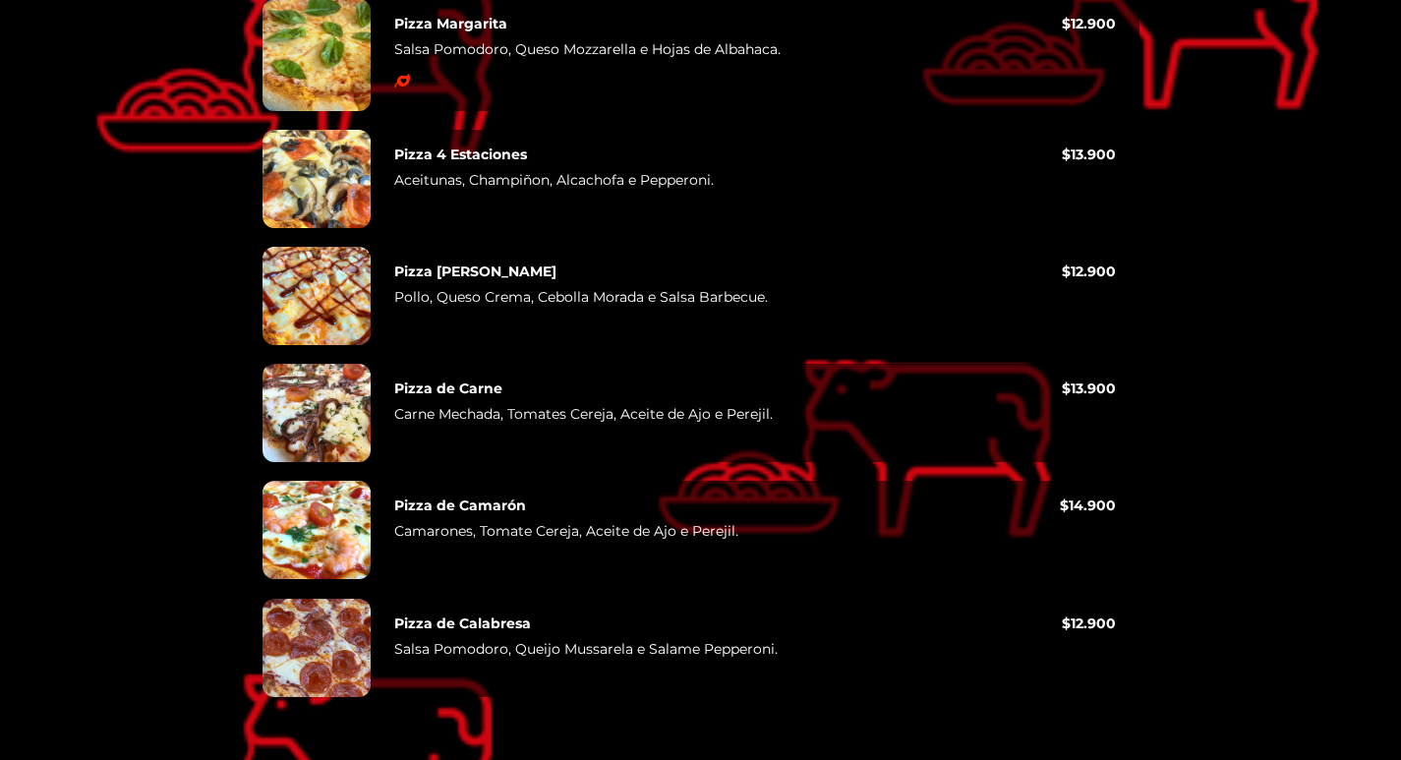
scroll to position [536, 0]
